Goal: Task Accomplishment & Management: Manage account settings

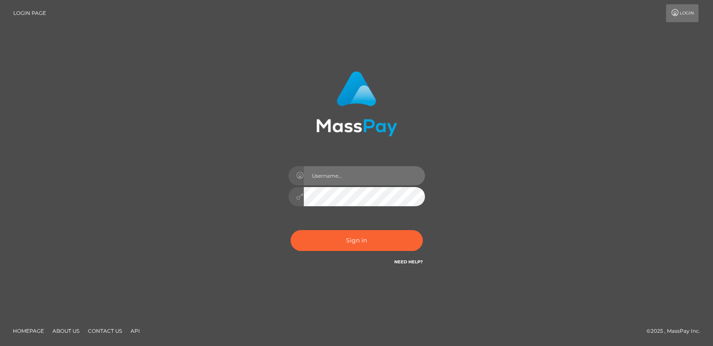
click at [351, 176] on input "text" at bounding box center [364, 175] width 121 height 19
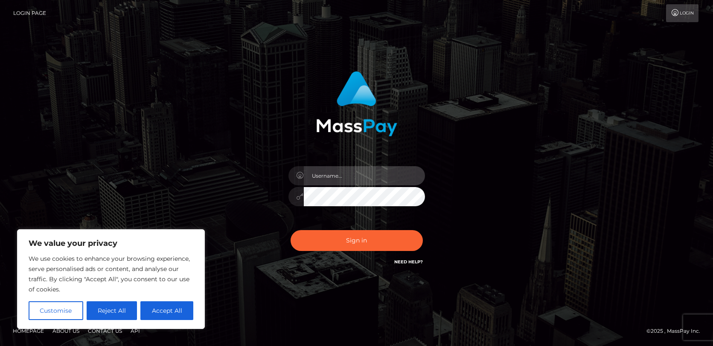
type input "[EMAIL_ADDRESS][DOMAIN_NAME]"
click at [180, 313] on button "Accept All" at bounding box center [166, 311] width 53 height 19
checkbox input "true"
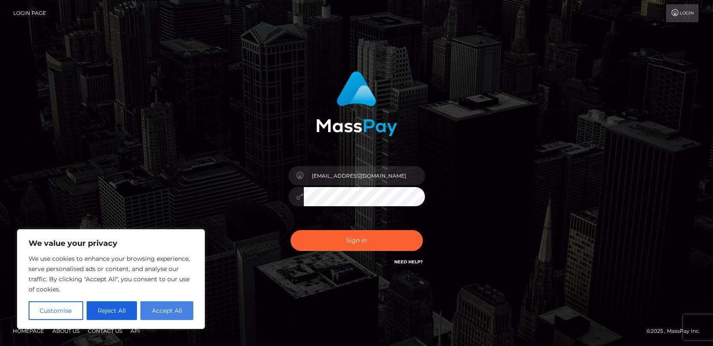
checkbox input "true"
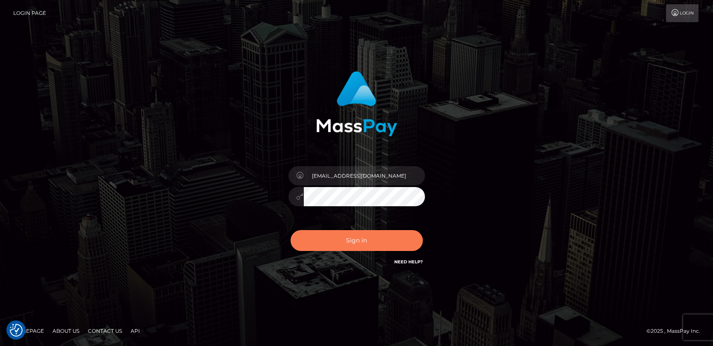
click at [360, 246] on button "Sign in" at bounding box center [356, 240] width 132 height 21
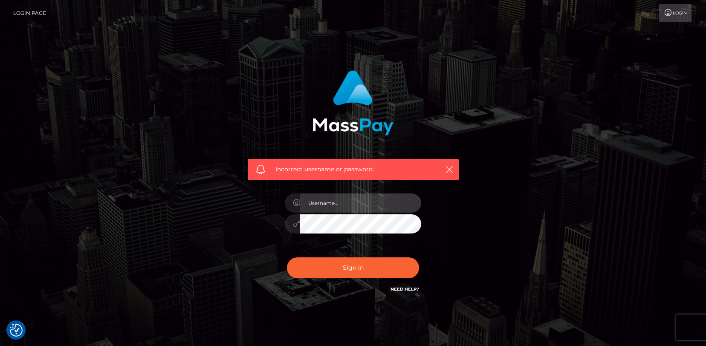
click at [341, 205] on input "text" at bounding box center [360, 203] width 121 height 19
click at [251, 204] on div "Incorrect username or password." at bounding box center [353, 182] width 224 height 237
click at [339, 202] on input "text" at bounding box center [360, 203] width 121 height 19
type input "juicyonheels"
click at [573, 197] on div "Incorrect username or password. juicyonheels" at bounding box center [353, 186] width 486 height 245
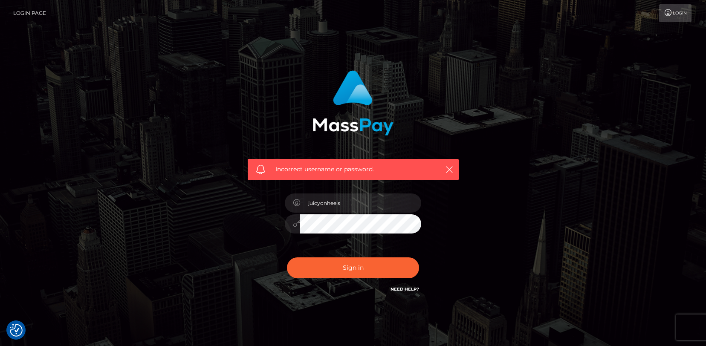
click at [274, 246] on div "Incorrect username or password. juicyonheels" at bounding box center [353, 182] width 224 height 237
click at [356, 266] on button "Sign in" at bounding box center [353, 268] width 132 height 21
